Goal: Task Accomplishment & Management: Complete application form

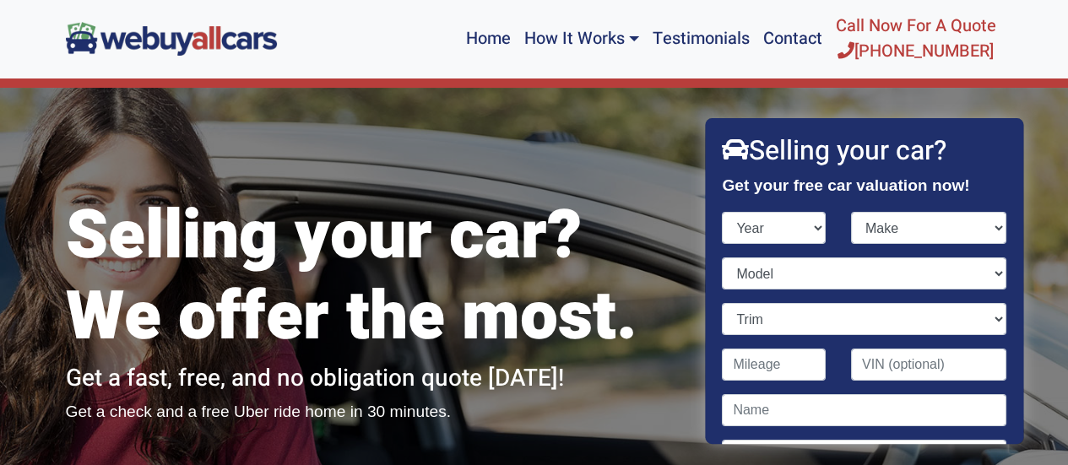
select select "2008"
click at [723, 212] on select "Year [DATE] 2024 2023 2022 2021 2020 2019 2018 2017 2016 2015 2014 2013 2012 20…" at bounding box center [775, 228] width 104 height 32
click at [986, 225] on select "Make Acura Aston [PERSON_NAME] Audi Bentley BMW Bugatti Buick Cadillac Chevrole…" at bounding box center [928, 228] width 155 height 32
select select "Chevrolet"
click at [851, 212] on select "Make Acura Aston [PERSON_NAME] Audi Bentley BMW Bugatti Buick Cadillac Chevrole…" at bounding box center [928, 228] width 155 height 32
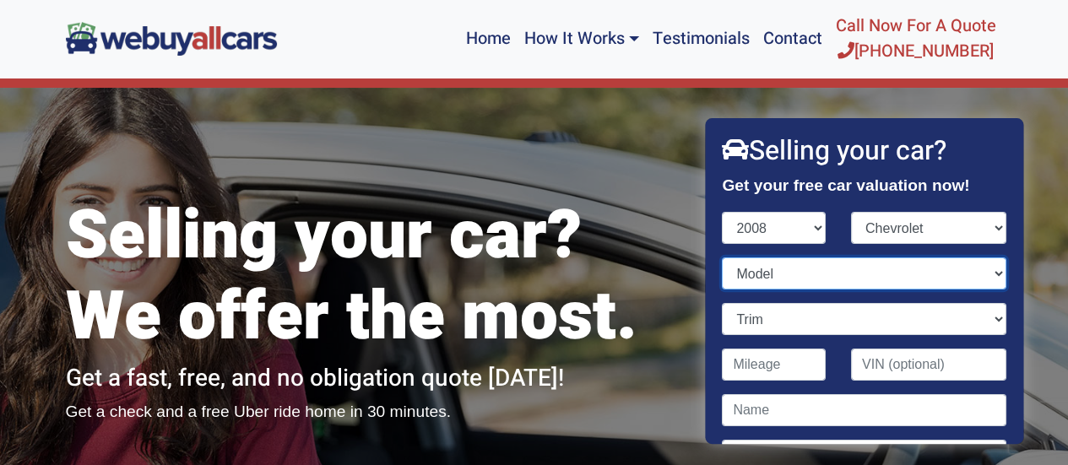
click at [985, 268] on select "Model Avalanche Aveo Cobalt [US_STATE] Corvette Equinox Express Express Cargo H…" at bounding box center [865, 274] width 284 height 32
select select "Malibu"
click at [723, 258] on select "Model Avalanche Aveo Cobalt [US_STATE] Corvette Equinox Express Express Cargo H…" at bounding box center [865, 274] width 284 height 32
click at [984, 317] on select "Trim Fleet 4dr Sedan (2.4L 4cyl) LS 4dr Sedan (2.4L 4cyl) LT 4dr Sedan (2.4L 4c…" at bounding box center [865, 319] width 284 height 32
click at [625, 89] on div "Selling your car? We offer the most. Get a fast, free, and no obligation quote …" at bounding box center [374, 283] width 642 height 390
